Goal: Transaction & Acquisition: Purchase product/service

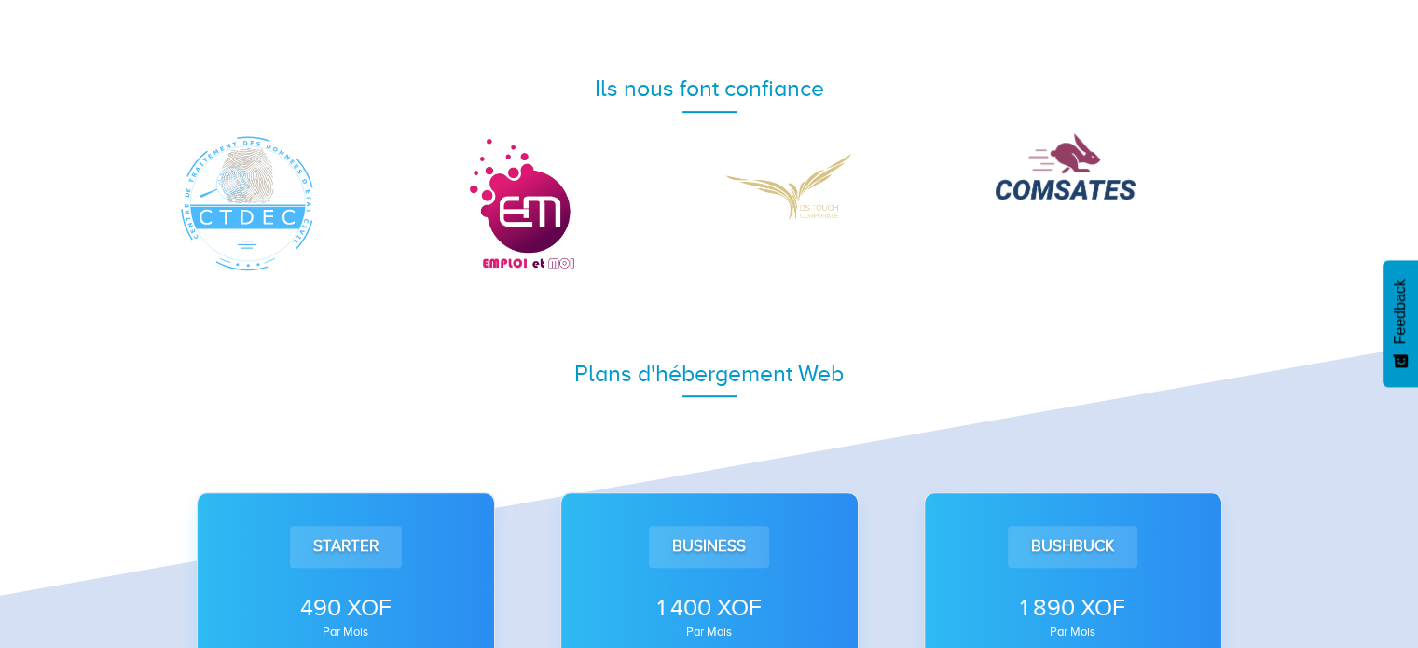
scroll to position [932, 0]
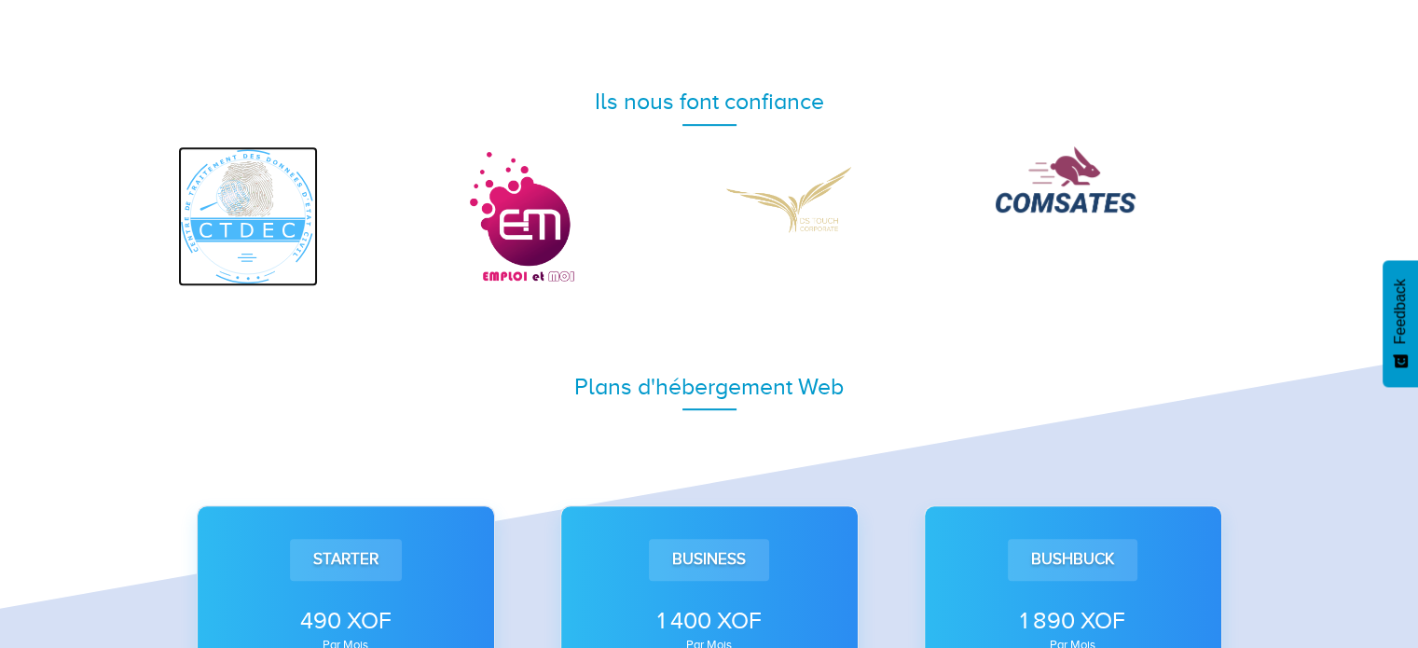
click at [226, 230] on img at bounding box center [248, 216] width 140 height 140
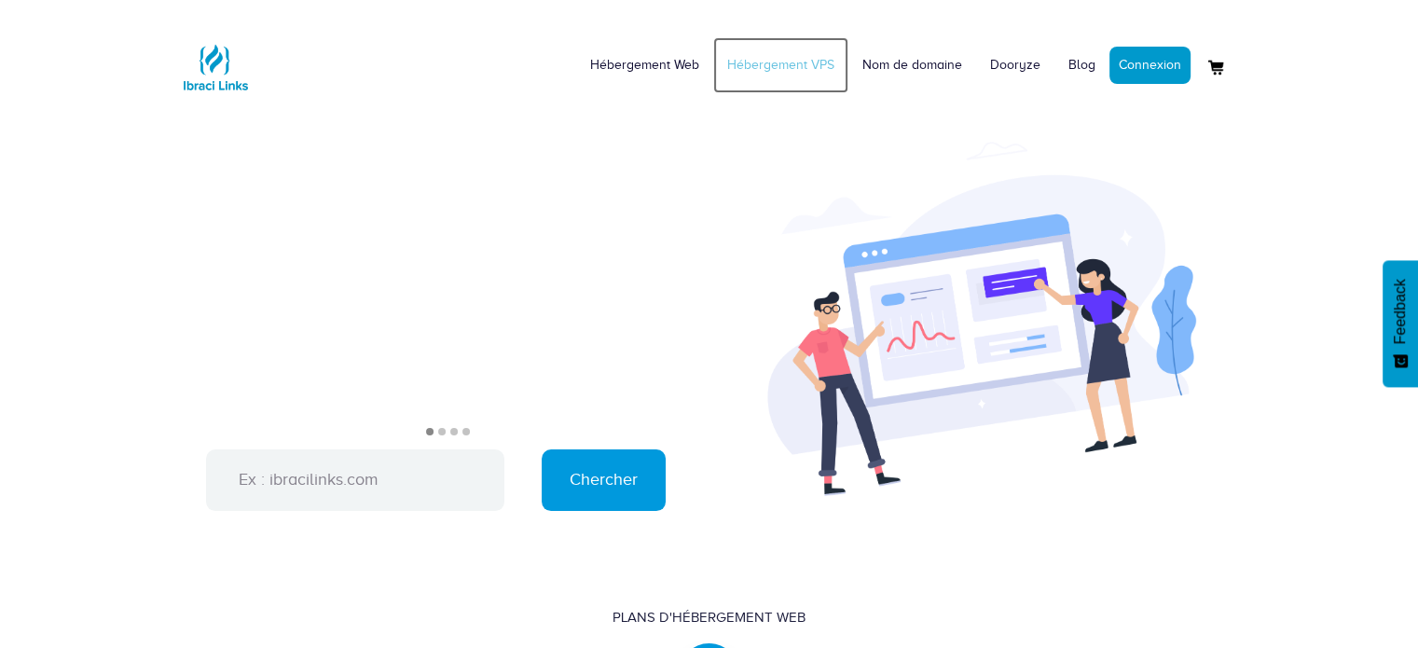
click at [758, 62] on link "Hébergement VPS" at bounding box center [780, 65] width 135 height 56
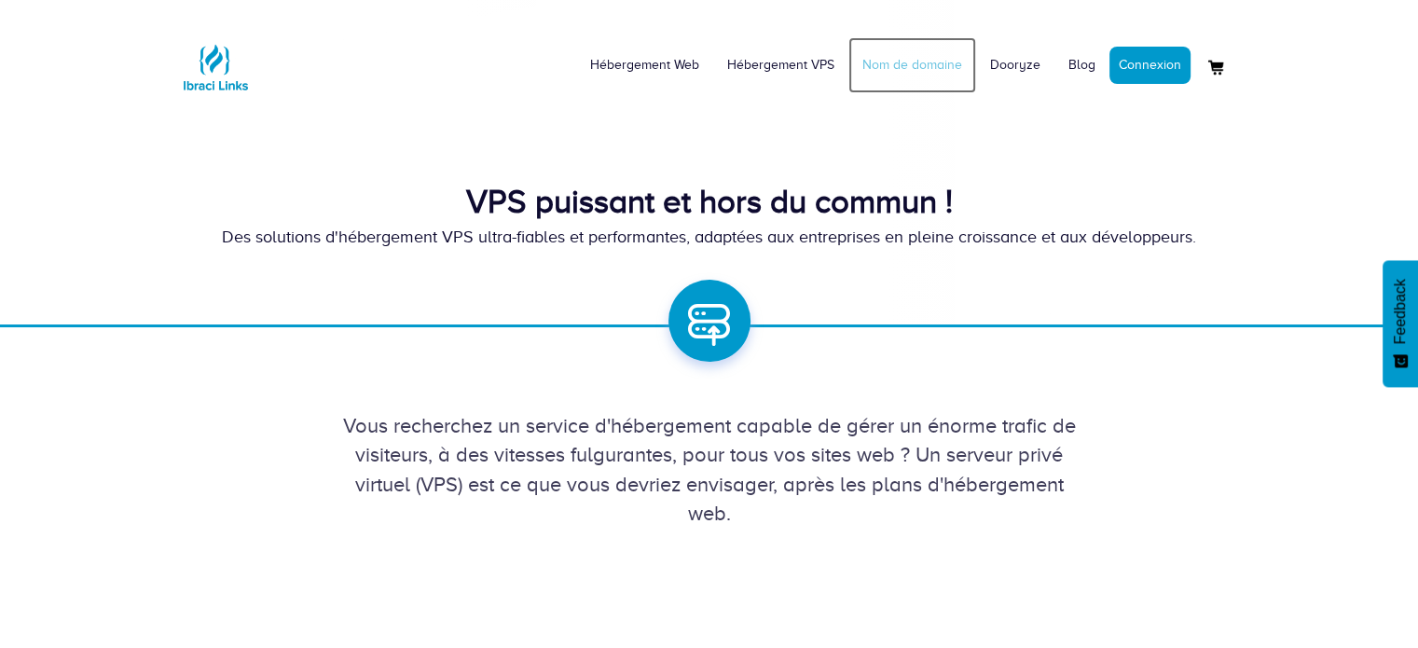
click at [909, 61] on link "Nom de domaine" at bounding box center [913, 65] width 128 height 56
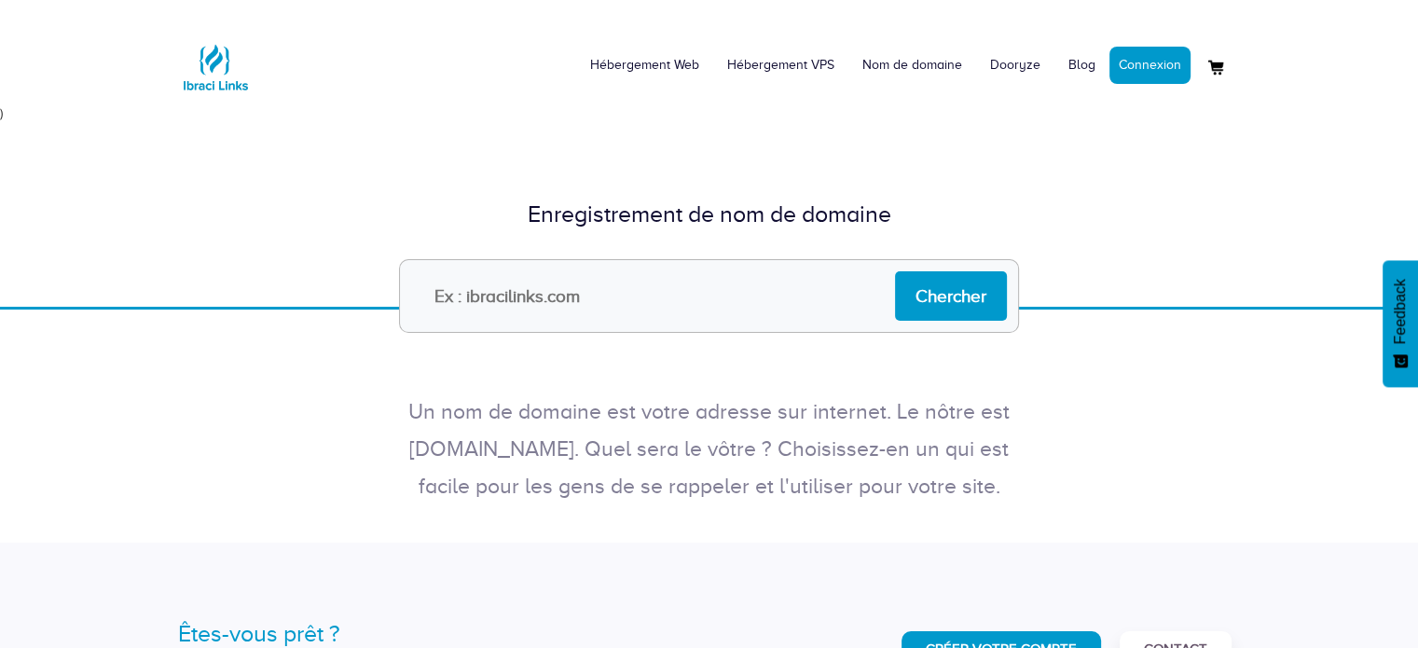
click at [731, 296] on input "text" at bounding box center [709, 296] width 620 height 74
type input "satech-mali.com"
click at [967, 302] on input "Chercher" at bounding box center [951, 295] width 112 height 49
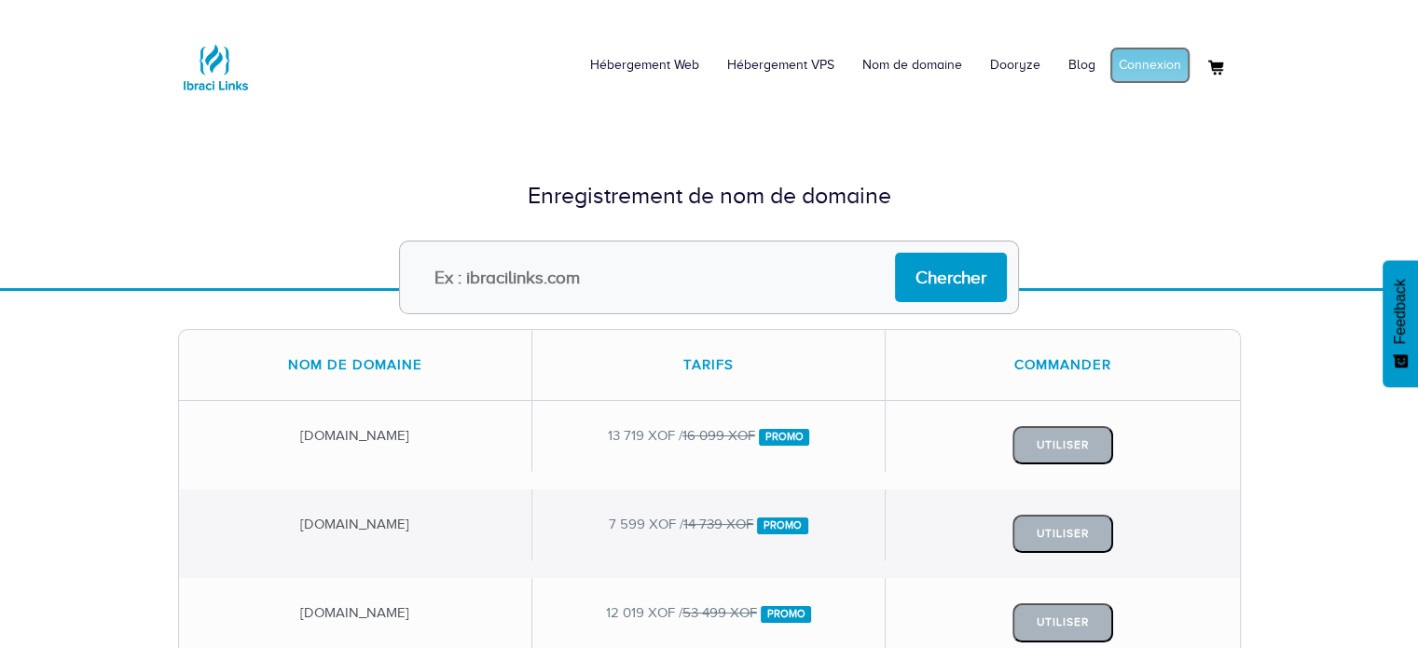
click at [1158, 67] on link "Connexion" at bounding box center [1150, 65] width 81 height 37
